Goal: Task Accomplishment & Management: Complete application form

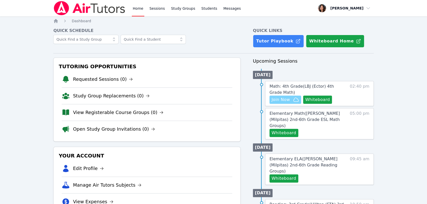
click at [284, 98] on span "Join Now" at bounding box center [281, 99] width 18 height 6
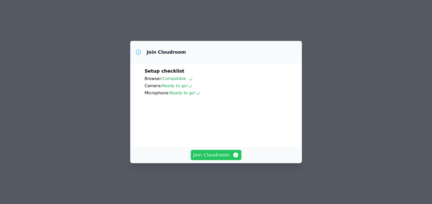
click at [207, 158] on span "Join Cloudroom" at bounding box center [216, 154] width 46 height 7
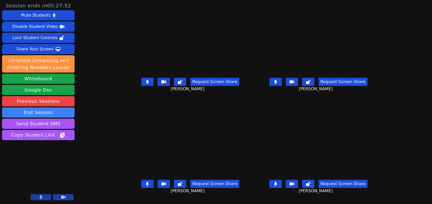
click at [141, 186] on button at bounding box center [147, 183] width 12 height 8
click at [146, 84] on icon at bounding box center [147, 82] width 3 height 4
click at [281, 188] on button at bounding box center [275, 183] width 12 height 8
click at [145, 84] on icon at bounding box center [147, 82] width 5 height 4
click at [277, 84] on icon at bounding box center [275, 82] width 3 height 4
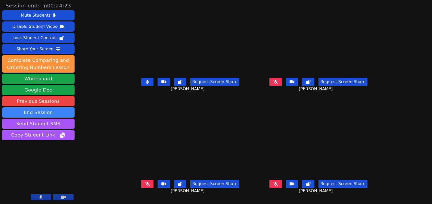
click at [278, 185] on icon at bounding box center [275, 183] width 5 height 4
click at [278, 84] on icon at bounding box center [275, 82] width 5 height 4
click at [278, 185] on icon at bounding box center [275, 183] width 5 height 4
click at [146, 84] on icon at bounding box center [147, 82] width 3 height 4
click at [277, 84] on icon at bounding box center [275, 82] width 3 height 4
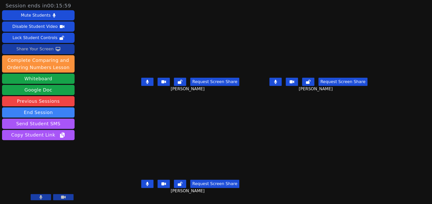
click at [47, 51] on div "Share Your Screen" at bounding box center [34, 49] width 37 height 8
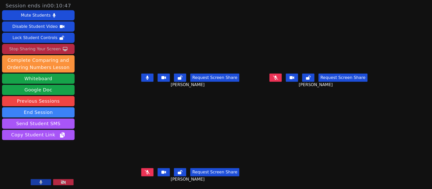
click at [278, 78] on icon at bounding box center [275, 78] width 5 height 4
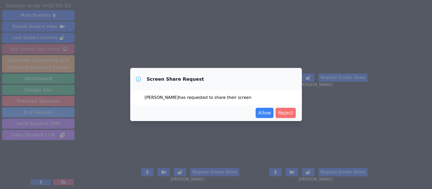
click at [287, 114] on span "Reject" at bounding box center [285, 112] width 15 height 7
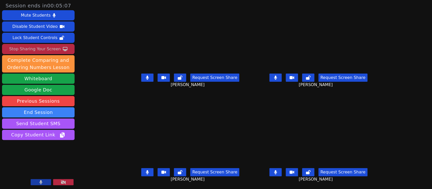
click at [281, 77] on button at bounding box center [275, 77] width 12 height 8
click at [143, 77] on button at bounding box center [147, 77] width 12 height 8
click at [142, 172] on button at bounding box center [147, 172] width 12 height 8
click at [277, 170] on icon at bounding box center [275, 172] width 3 height 4
click at [278, 80] on icon at bounding box center [275, 78] width 5 height 4
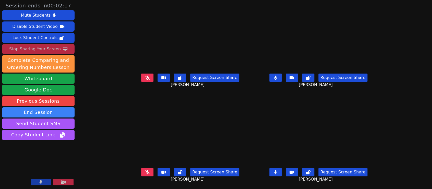
click at [277, 172] on icon at bounding box center [275, 172] width 3 height 4
click at [145, 76] on icon at bounding box center [147, 78] width 5 height 4
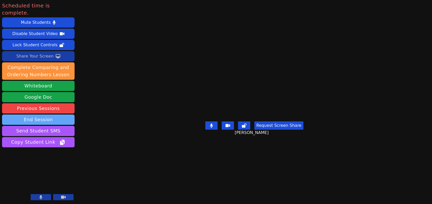
click at [48, 115] on button "End Session" at bounding box center [38, 119] width 72 height 10
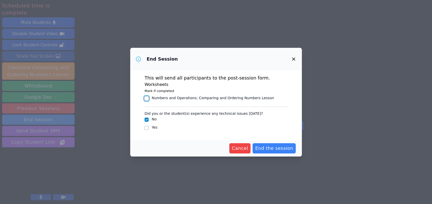
click at [146, 99] on input "Numbers and Operations : Comparing and Ordering Numbers Lesson" at bounding box center [146, 98] width 4 height 4
checkbox input "true"
click at [147, 128] on input "Yes" at bounding box center [146, 128] width 4 height 4
checkbox input "true"
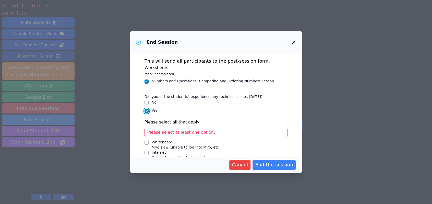
checkbox input "false"
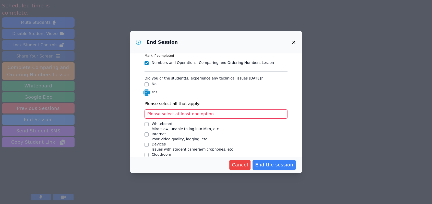
scroll to position [28, 0]
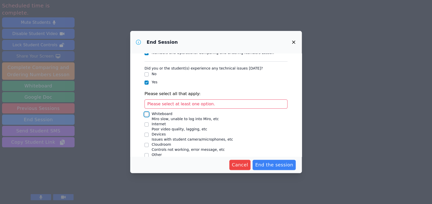
click at [146, 115] on input "Whiteboard Miro slow, unable to log into Miro, etc" at bounding box center [146, 114] width 4 height 4
checkbox input "true"
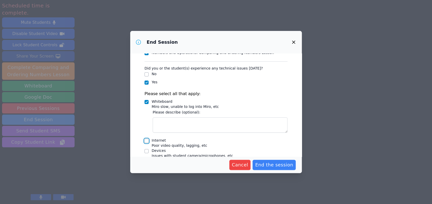
click at [146, 142] on input "Internet Poor video quality, lagging, etc" at bounding box center [146, 141] width 4 height 4
checkbox input "true"
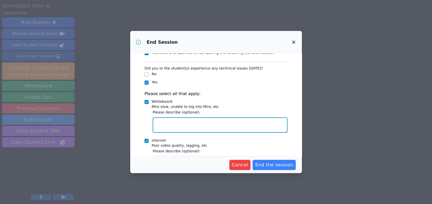
click at [167, 119] on textarea "Whiteboard Miro slow, unable to log into Miro, etc" at bounding box center [220, 124] width 135 height 15
type textarea "I"
click at [275, 122] on textarea "It was very slow for [PERSON_NAME] and he couldn't log back in after a while" at bounding box center [220, 124] width 135 height 15
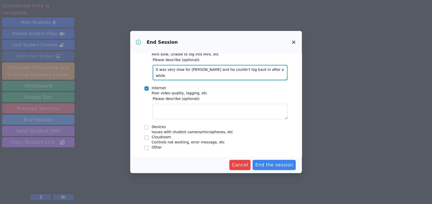
type textarea "It was very slow for [PERSON_NAME] and he couldn't log back in after a while"
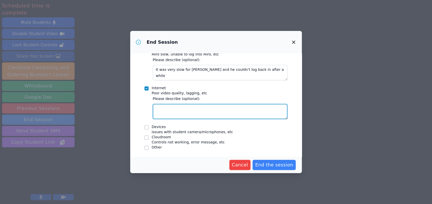
click at [187, 111] on textarea "Internet Poor video quality, lagging, etc" at bounding box center [220, 111] width 135 height 15
type textarea "T"
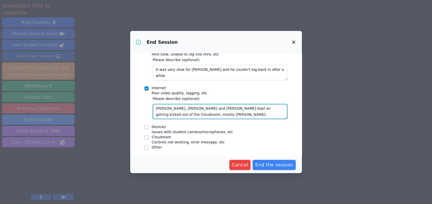
type textarea "[PERSON_NAME], [PERSON_NAME] and [PERSON_NAME] kept on getting kicked out of th…"
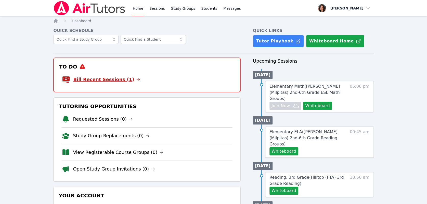
click at [100, 78] on link "Bill Recent Sessions (1)" at bounding box center [106, 79] width 67 height 7
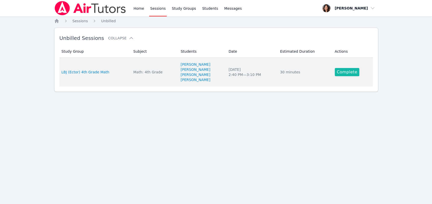
click at [341, 72] on link "Complete" at bounding box center [346, 72] width 24 height 8
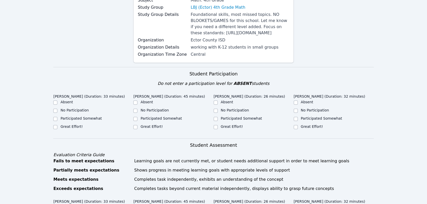
scroll to position [85, 0]
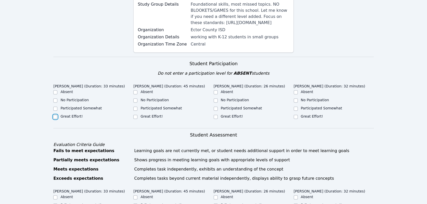
click at [56, 119] on input "Great Effort!" at bounding box center [55, 117] width 4 height 4
checkbox input "true"
click at [135, 102] on input "No Participation" at bounding box center [135, 100] width 4 height 4
checkbox input "true"
drag, startPoint x: 216, startPoint y: 128, endPoint x: 297, endPoint y: 109, distance: 83.2
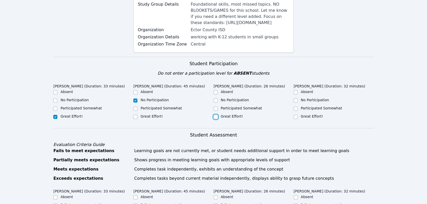
click at [216, 119] on input "Great Effort!" at bounding box center [216, 117] width 4 height 4
checkbox input "true"
click at [295, 110] on input "Participated Somewhat" at bounding box center [296, 108] width 4 height 4
checkbox input "true"
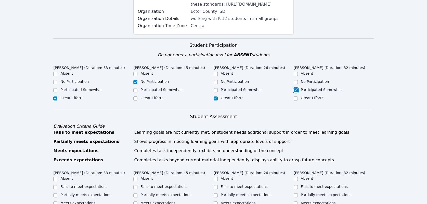
scroll to position [198, 0]
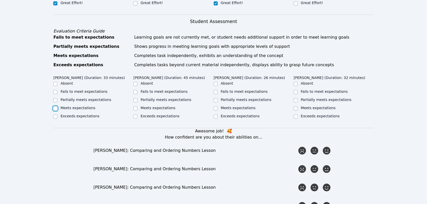
click at [56, 110] on input "Meets expectations" at bounding box center [55, 108] width 4 height 4
checkbox input "true"
click at [135, 94] on input "Fails to meet expectations" at bounding box center [135, 92] width 4 height 4
checkbox input "true"
click at [217, 110] on input "Meets expectations" at bounding box center [216, 108] width 4 height 4
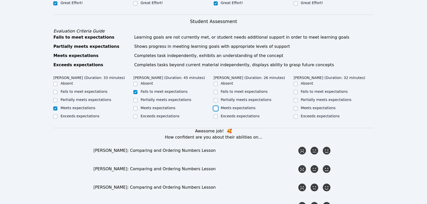
checkbox input "true"
click at [295, 102] on input "Partially meets expectations" at bounding box center [296, 100] width 4 height 4
checkbox input "true"
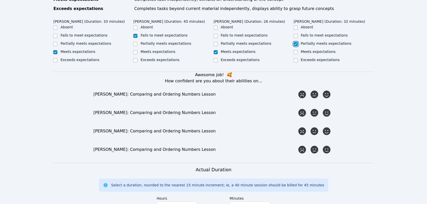
scroll to position [255, 0]
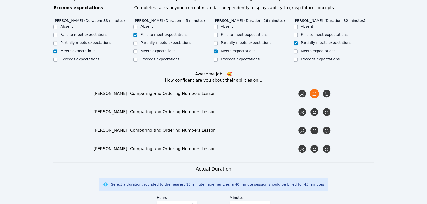
click at [316, 98] on icon at bounding box center [314, 93] width 9 height 9
click at [0, 0] on input "radio" at bounding box center [0, 0] width 0 height 0
click at [313, 116] on icon at bounding box center [314, 111] width 9 height 9
click at [0, 0] on input "radio" at bounding box center [0, 0] width 0 height 0
click at [324, 135] on icon at bounding box center [326, 130] width 9 height 9
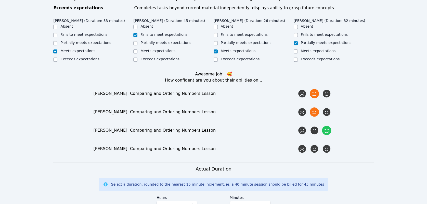
click at [0, 0] on input "radio" at bounding box center [0, 0] width 0 height 0
click at [326, 153] on icon at bounding box center [326, 148] width 9 height 9
click at [0, 0] on input "radio" at bounding box center [0, 0] width 0 height 0
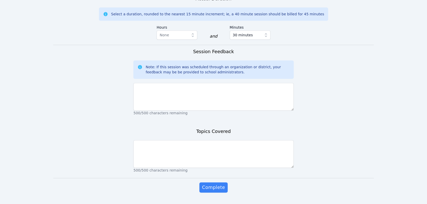
scroll to position [450, 0]
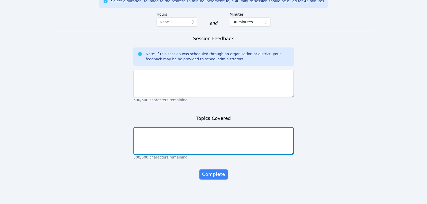
click at [232, 139] on textarea at bounding box center [213, 141] width 160 height 28
type textarea "Comparing numbers; tenths place value"
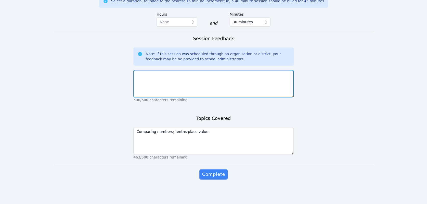
click at [239, 83] on textarea at bounding box center [213, 84] width 160 height 28
type textarea "W"
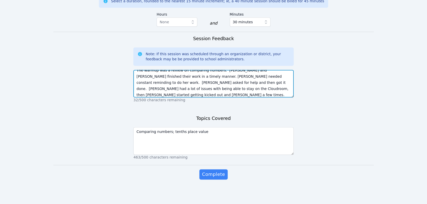
scroll to position [10, 0]
type textarea "The warmup was a review on comparing numbers. David and Colton finished their w…"
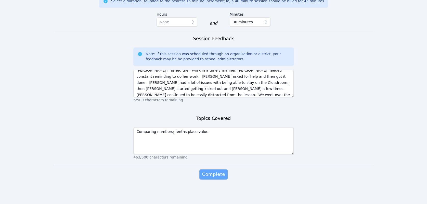
click at [212, 171] on span "Complete" at bounding box center [213, 173] width 23 height 7
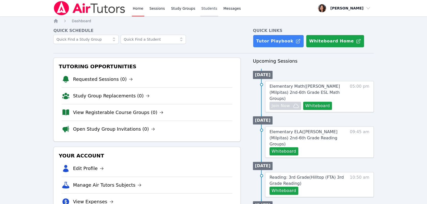
click at [203, 9] on link "Students" at bounding box center [210, 8] width 18 height 16
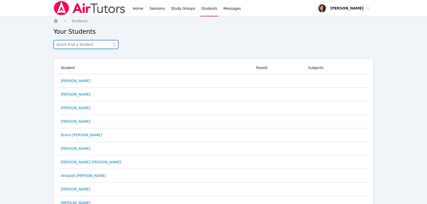
click at [94, 44] on input "text" at bounding box center [85, 44] width 65 height 9
type input "emilia"
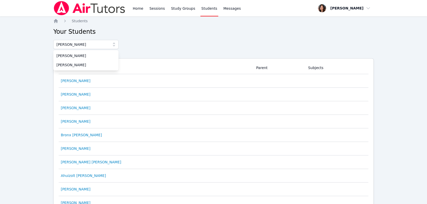
click at [144, 44] on div "emilia Emiliano Vasquez Emiliano Delgado" at bounding box center [213, 47] width 320 height 14
click at [176, 7] on link "Study Groups" at bounding box center [183, 8] width 26 height 16
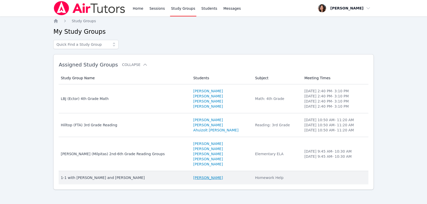
click at [193, 177] on link "Emiliia Matvienko" at bounding box center [208, 177] width 30 height 5
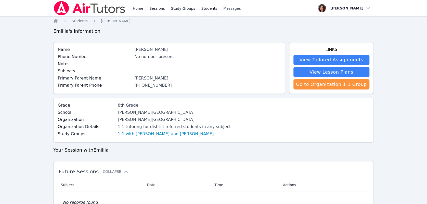
click at [229, 11] on span "Messages" at bounding box center [233, 8] width 18 height 5
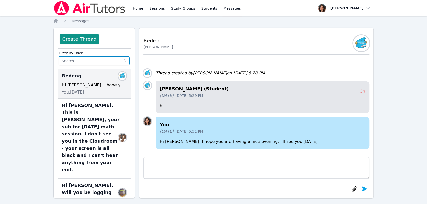
click at [90, 63] on input "text" at bounding box center [94, 60] width 71 height 9
type input "ksenia"
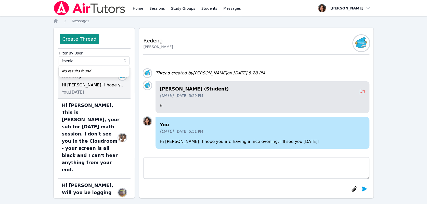
click at [26, 51] on div "Home Sessions Study Groups Students Messages Open user menu Grace Chu Open main…" at bounding box center [213, 104] width 427 height 208
click at [70, 37] on button "Create Thread" at bounding box center [79, 39] width 39 height 10
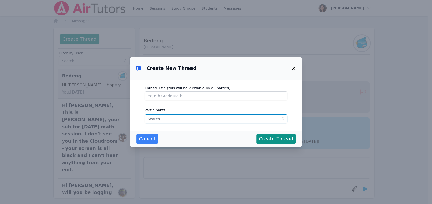
click at [191, 115] on input "text" at bounding box center [215, 118] width 143 height 9
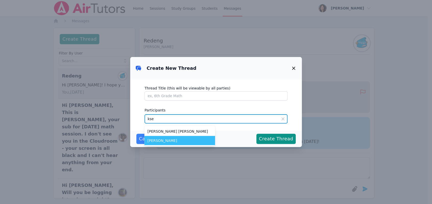
type input "kse"
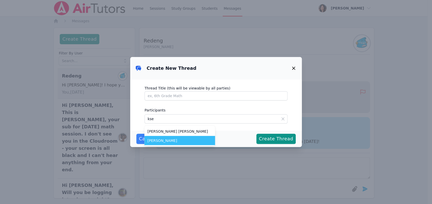
click at [165, 139] on span "Ksenia Matvienko" at bounding box center [179, 140] width 65 height 5
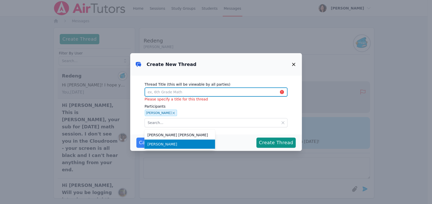
click at [176, 94] on input "Thread Title (this will be viewable by all parties)" at bounding box center [215, 91] width 143 height 9
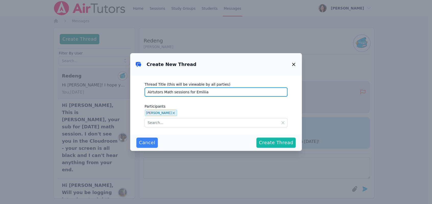
type input "Airtutors Math sessions for Emiliia"
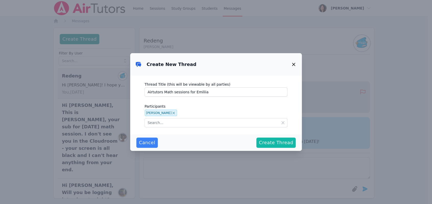
click at [280, 144] on span "Create Thread" at bounding box center [276, 142] width 34 height 7
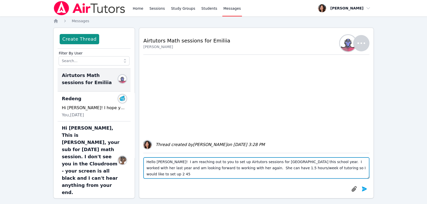
click at [341, 170] on textarea "Hello Ksenia! I am reaching out to you to set up Airtutors sessions for Emiliia…" at bounding box center [256, 167] width 226 height 21
click at [306, 169] on textarea "Hello Ksenia! I am reaching out to you to set up Airtutors sessions for Emiliia…" at bounding box center [256, 167] width 226 height 21
click at [364, 169] on textarea "Hello Ksenia! I am reaching out to you to set up Airtutors sessions for Emiliia…" at bounding box center [256, 167] width 226 height 21
type textarea "Hello Ksenia! I am reaching out to you to set up Airtutors sessions for Emiliia…"
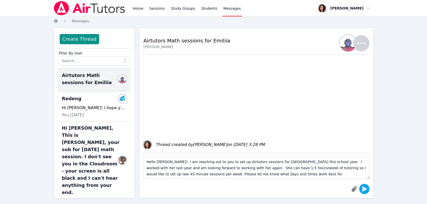
click at [365, 186] on icon "submit" at bounding box center [365, 188] width 6 height 6
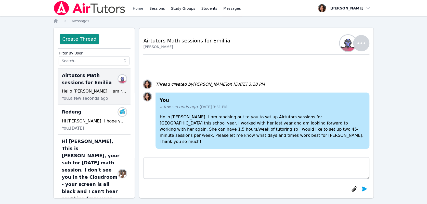
click at [142, 10] on link "Home" at bounding box center [138, 8] width 13 height 16
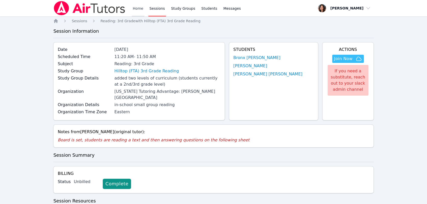
click at [135, 8] on link "Home" at bounding box center [138, 8] width 13 height 16
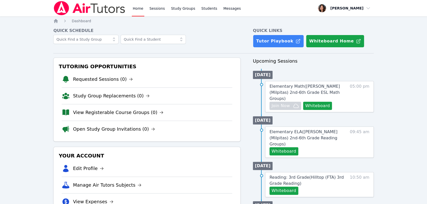
click at [135, 11] on link "Home" at bounding box center [138, 8] width 13 height 16
click at [148, 9] on link "Sessions" at bounding box center [157, 8] width 18 height 16
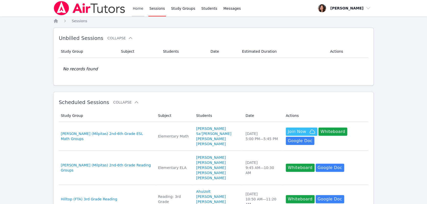
click at [138, 9] on link "Home" at bounding box center [138, 8] width 13 height 16
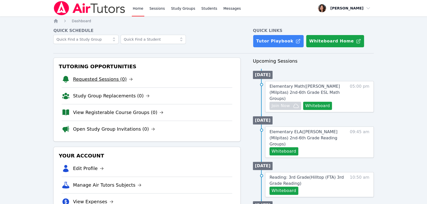
click at [98, 81] on link "Requested Sessions (0)" at bounding box center [103, 79] width 60 height 7
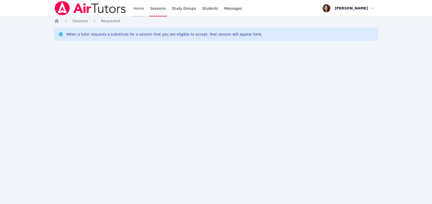
click at [138, 8] on link "Home" at bounding box center [138, 8] width 13 height 16
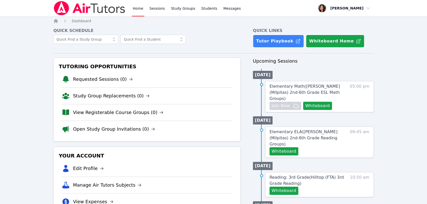
click at [143, 7] on link "Home" at bounding box center [138, 8] width 13 height 16
click at [174, 8] on link "Study Groups" at bounding box center [183, 8] width 26 height 16
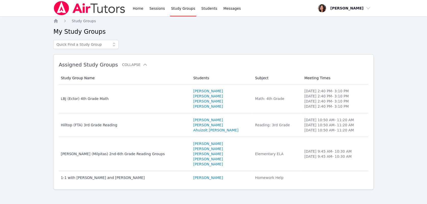
click at [118, 8] on img at bounding box center [89, 8] width 72 height 14
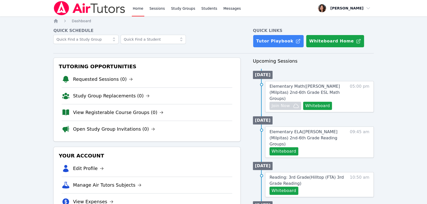
click at [137, 8] on link "Home" at bounding box center [138, 8] width 13 height 16
click at [138, 8] on link "Home" at bounding box center [138, 8] width 13 height 16
